Goal: Transaction & Acquisition: Purchase product/service

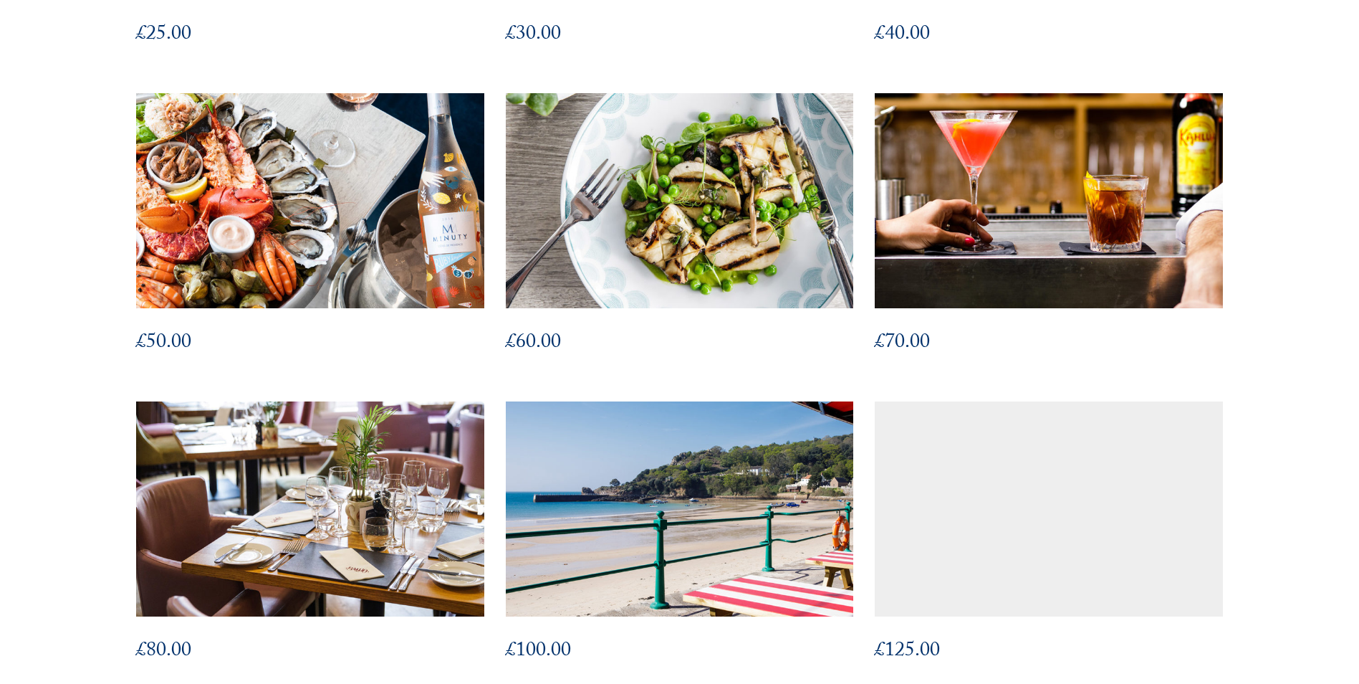
scroll to position [717, 0]
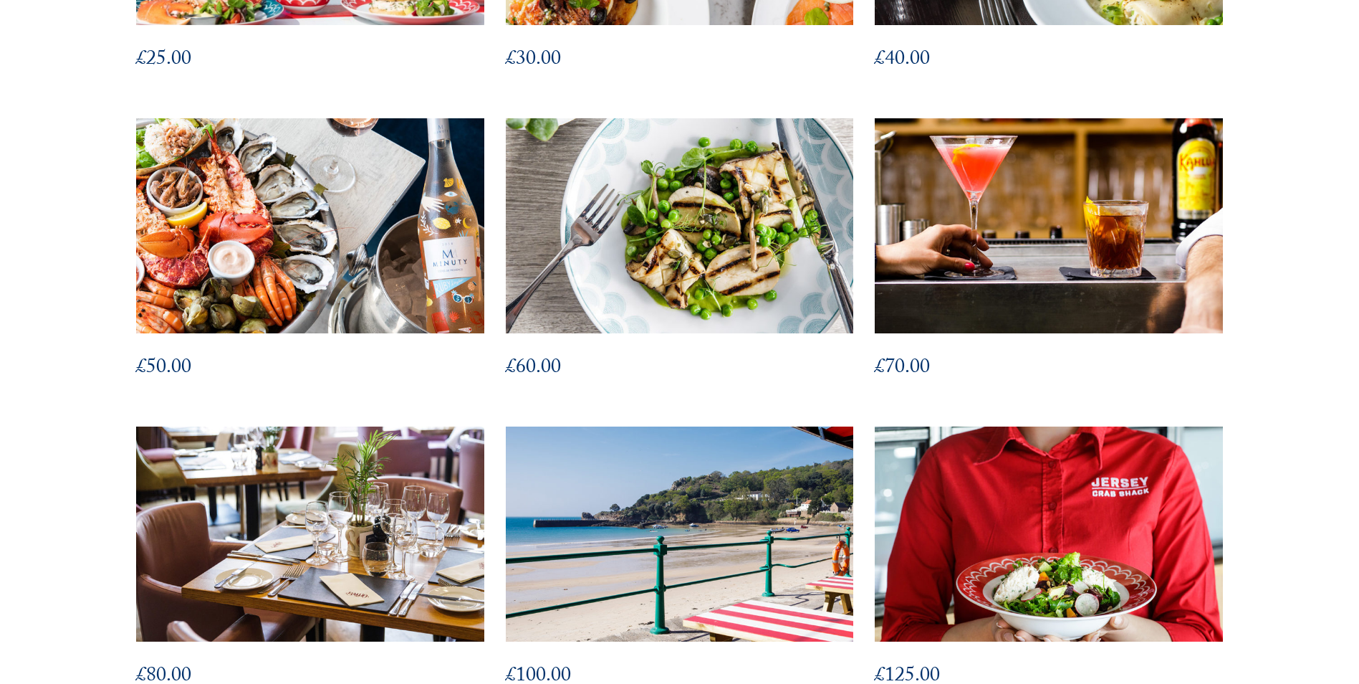
click at [653, 293] on img at bounding box center [679, 225] width 383 height 236
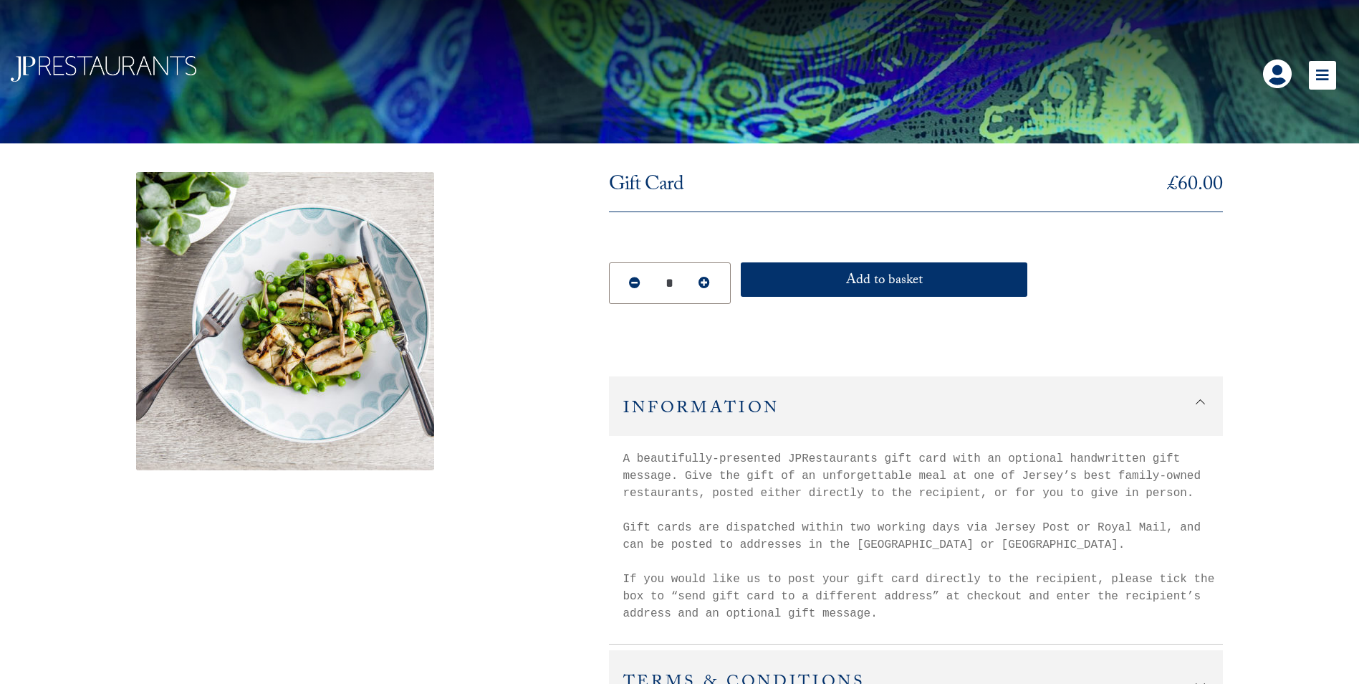
click at [1327, 75] on icon at bounding box center [1322, 75] width 27 height 29
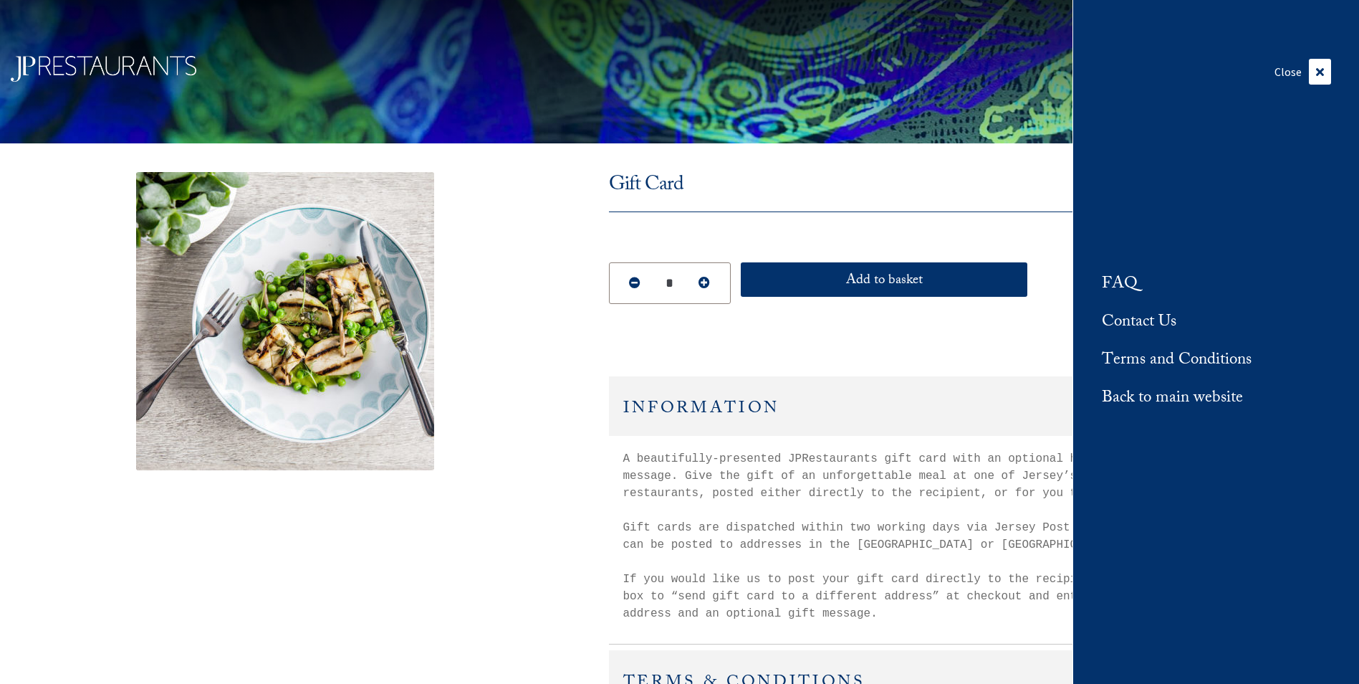
click at [1132, 398] on link "Back to main website" at bounding box center [1172, 399] width 141 height 24
